Goal: Task Accomplishment & Management: Use online tool/utility

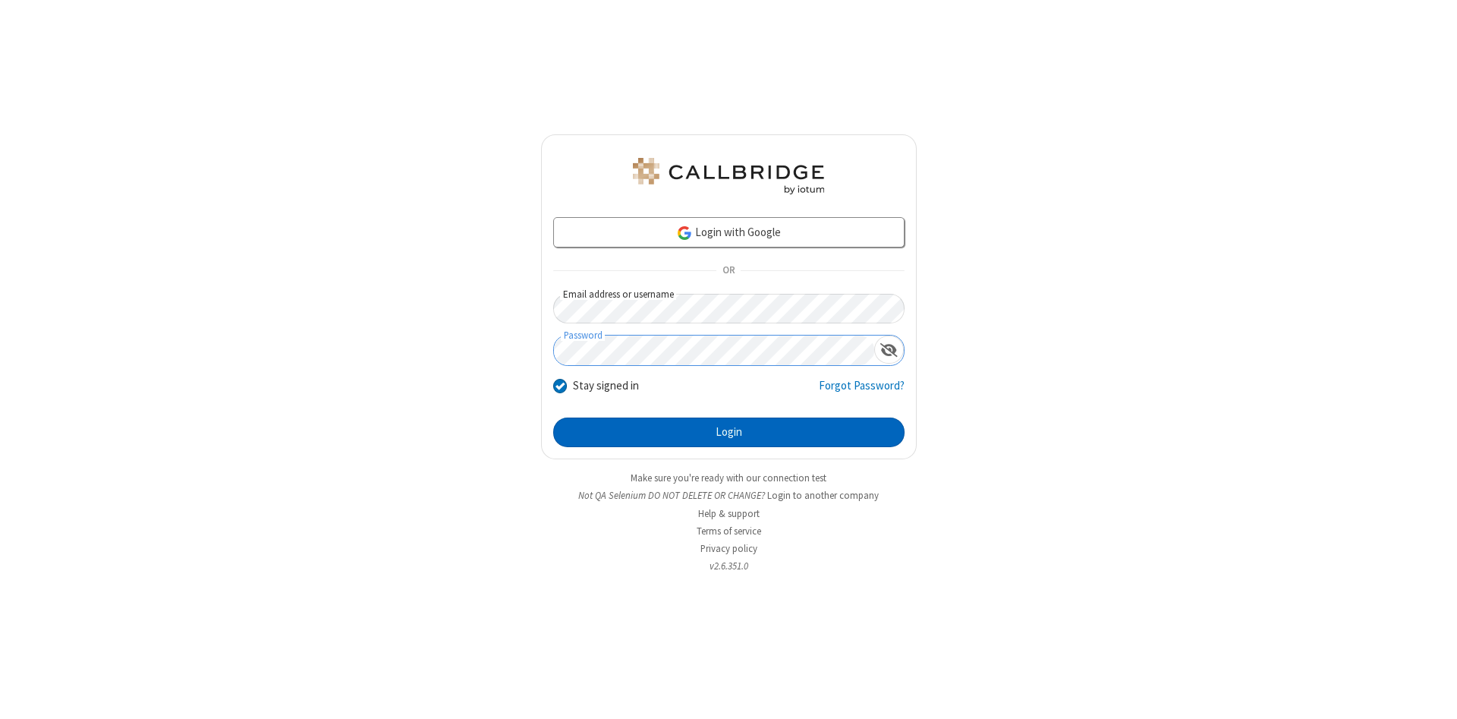
click at [729, 433] on button "Login" at bounding box center [728, 432] width 351 height 30
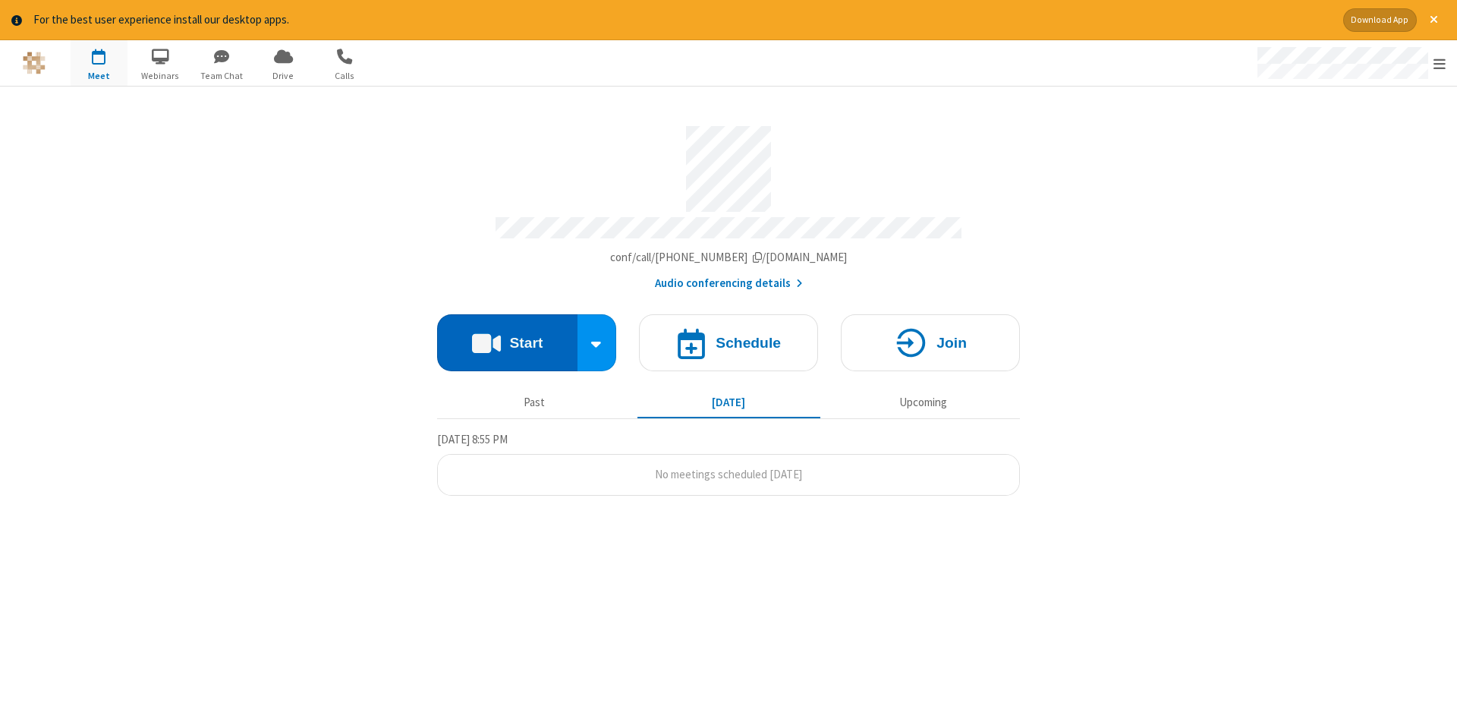
click at [507, 337] on button "Start" at bounding box center [507, 342] width 140 height 57
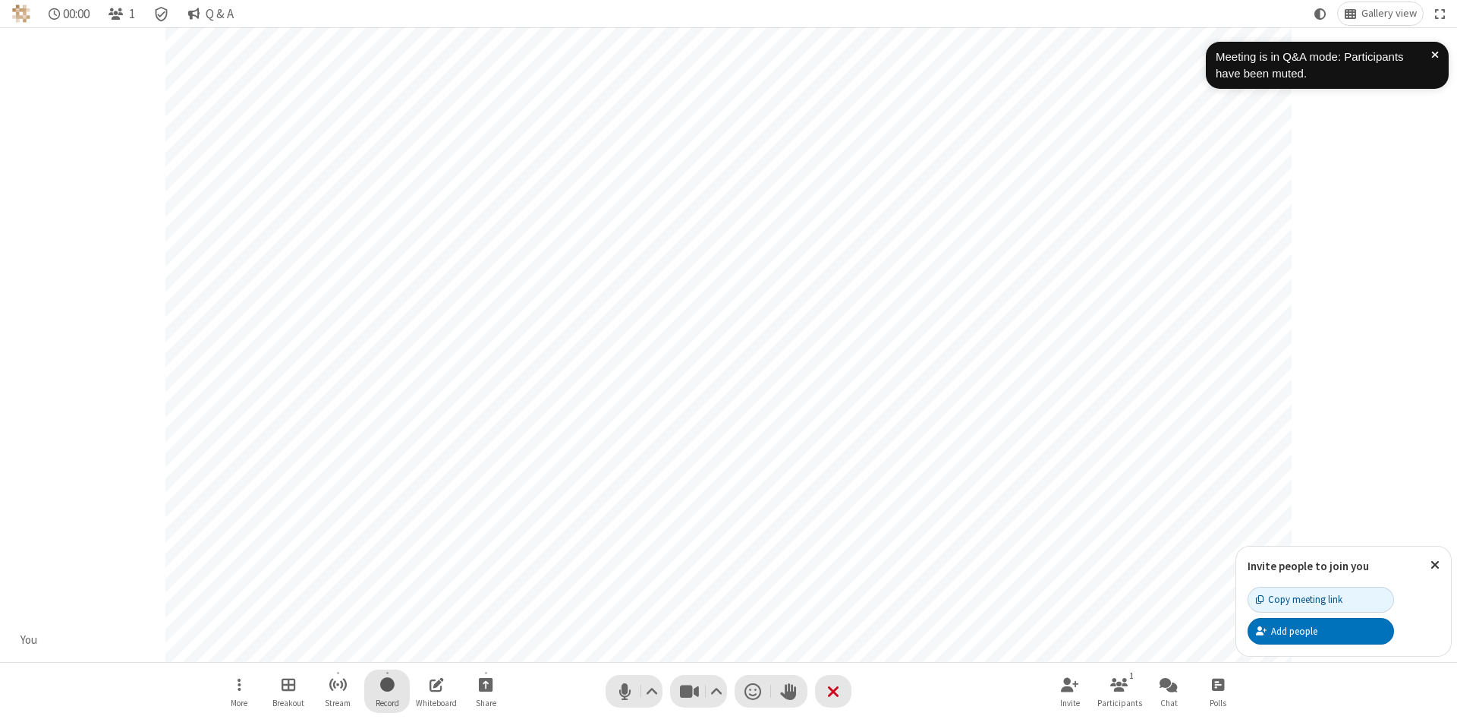
click at [387, 691] on span "Start recording" at bounding box center [387, 684] width 14 height 19
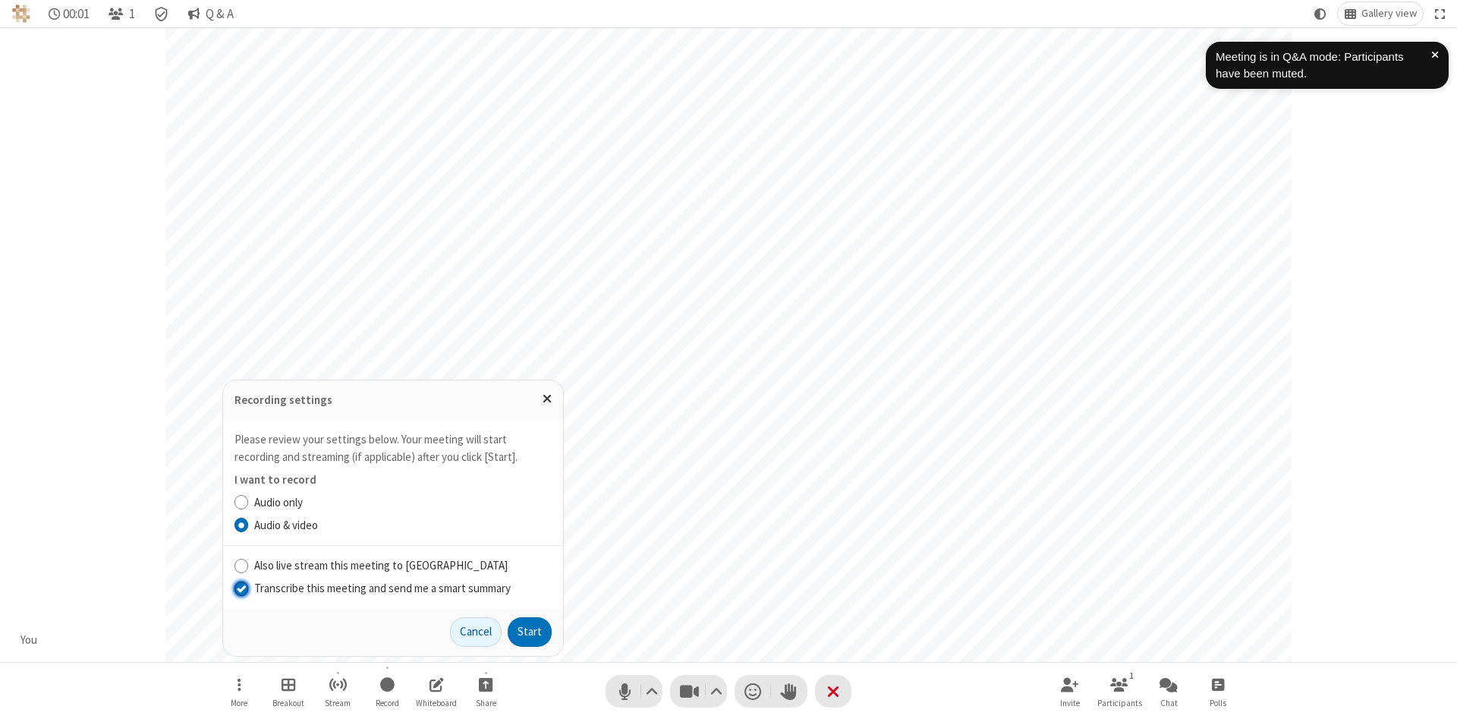
click at [241, 587] on input "Transcribe this meeting and send me a smart summary" at bounding box center [241, 588] width 14 height 16
click at [530, 631] on button "Start" at bounding box center [530, 632] width 44 height 30
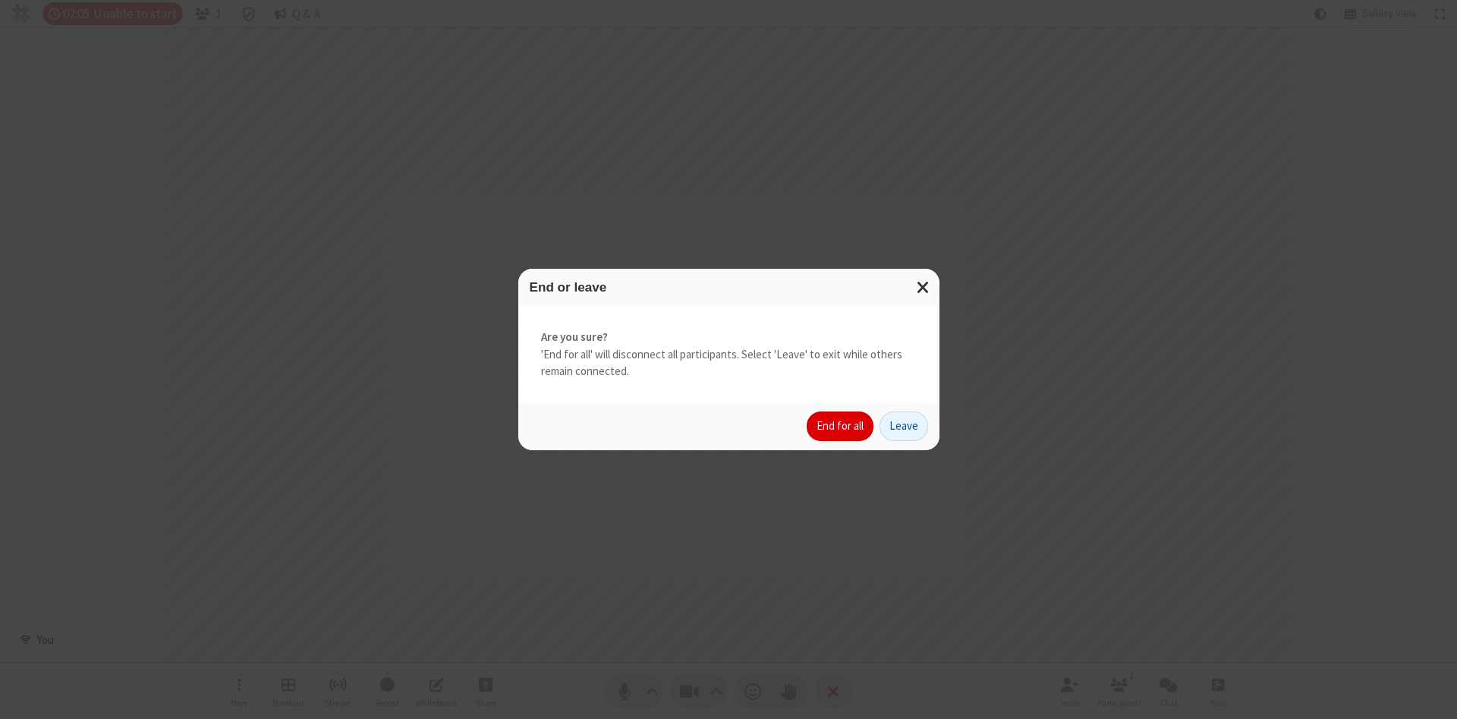
click at [841, 426] on button "End for all" at bounding box center [840, 426] width 67 height 30
